Goal: Task Accomplishment & Management: Use online tool/utility

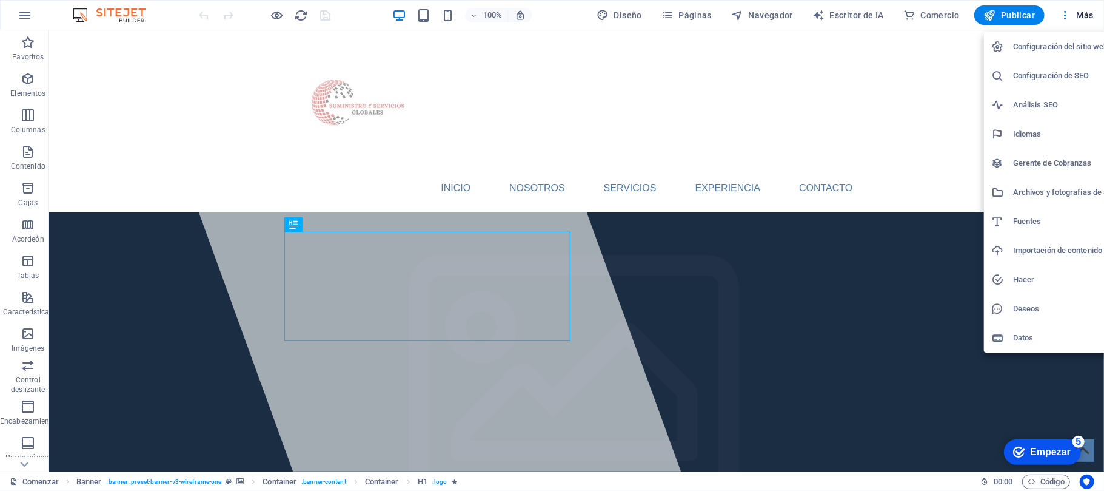
drag, startPoint x: 779, startPoint y: 234, endPoint x: 763, endPoint y: 236, distance: 16.0
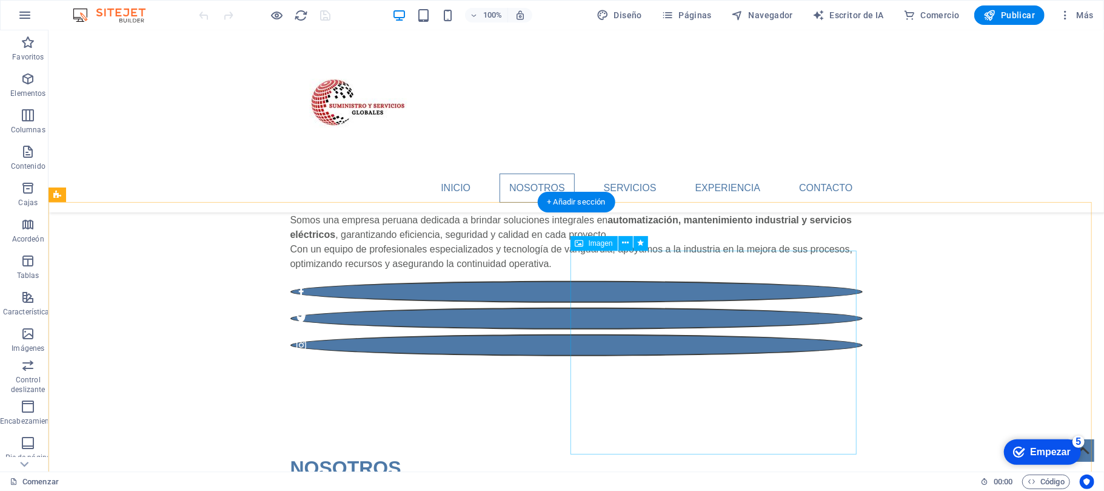
scroll to position [646, 0]
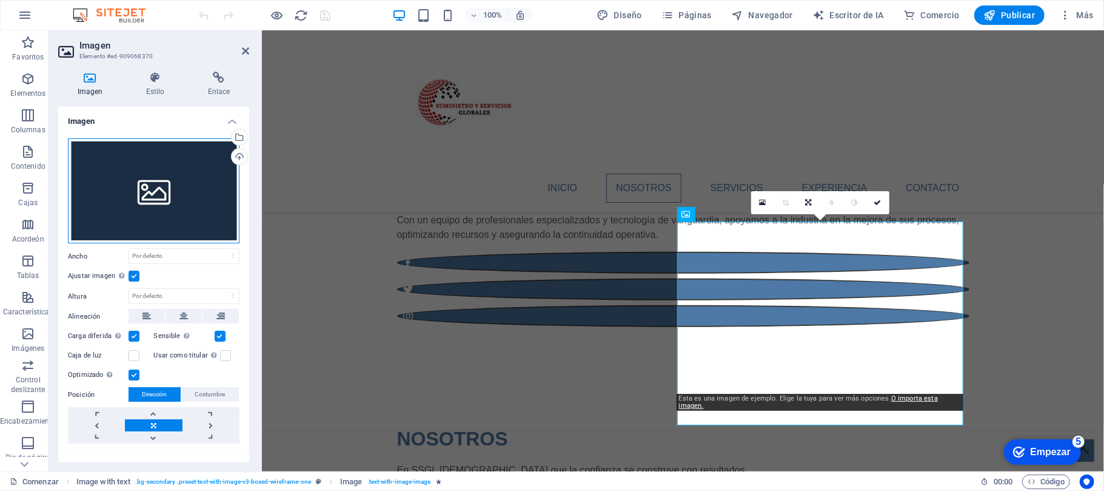
click at [198, 168] on div "Arrastre los archivos aquí, haga clic para elegir archivos o seleccione archivo…" at bounding box center [154, 191] width 172 height 106
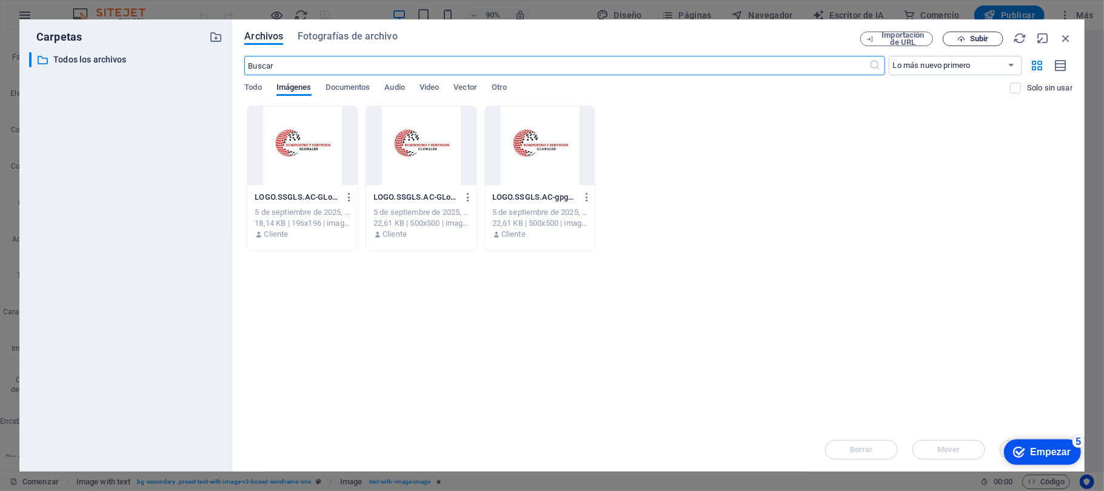
click at [975, 38] on font "Subir" at bounding box center [979, 38] width 18 height 9
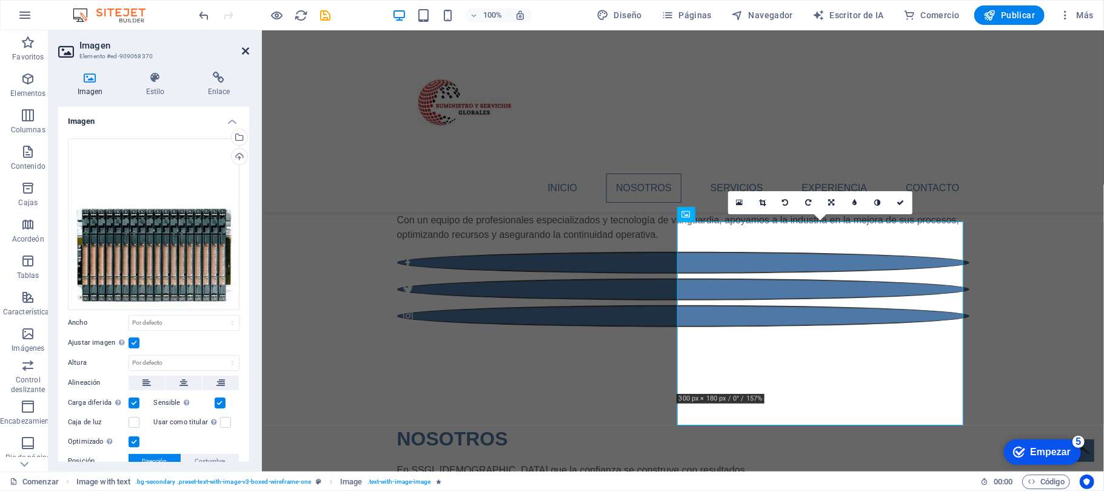
click at [247, 54] on icon at bounding box center [245, 51] width 7 height 10
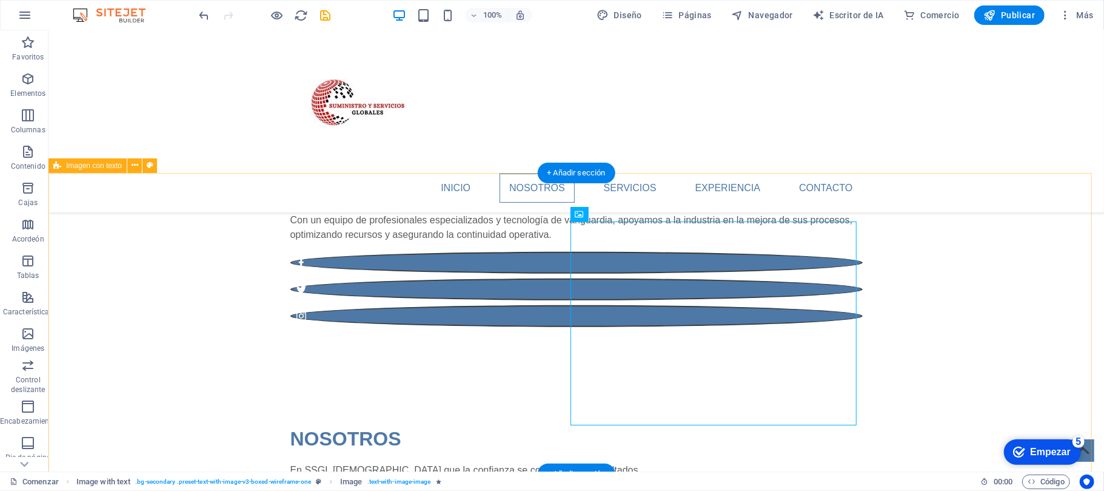
drag, startPoint x: 662, startPoint y: 304, endPoint x: 747, endPoint y: 325, distance: 87.5
drag, startPoint x: 712, startPoint y: 338, endPoint x: 731, endPoint y: 332, distance: 19.0
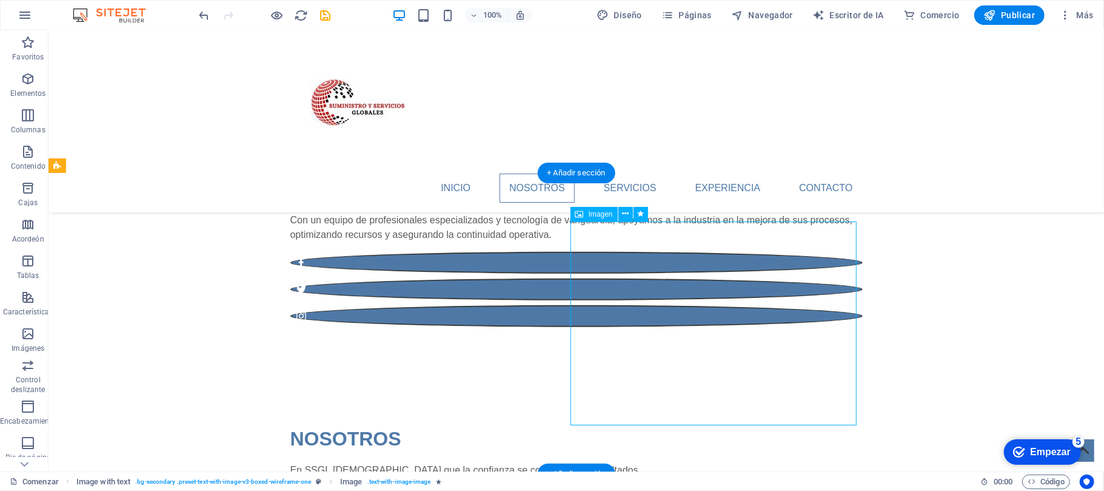
drag, startPoint x: 696, startPoint y: 330, endPoint x: 794, endPoint y: 307, distance: 100.3
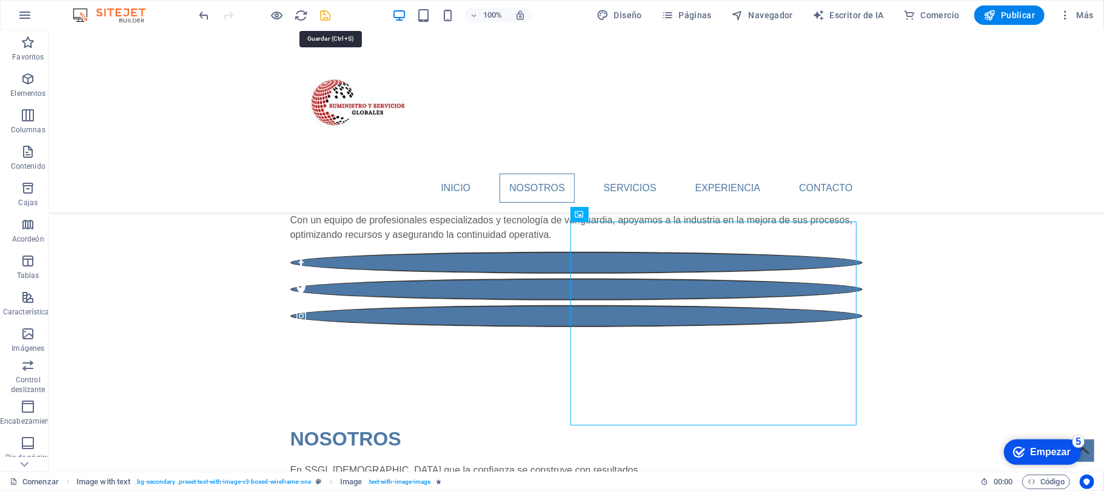
click at [0, 0] on icon "ahorrar" at bounding box center [0, 0] width 0 height 0
